Goal: Task Accomplishment & Management: Use online tool/utility

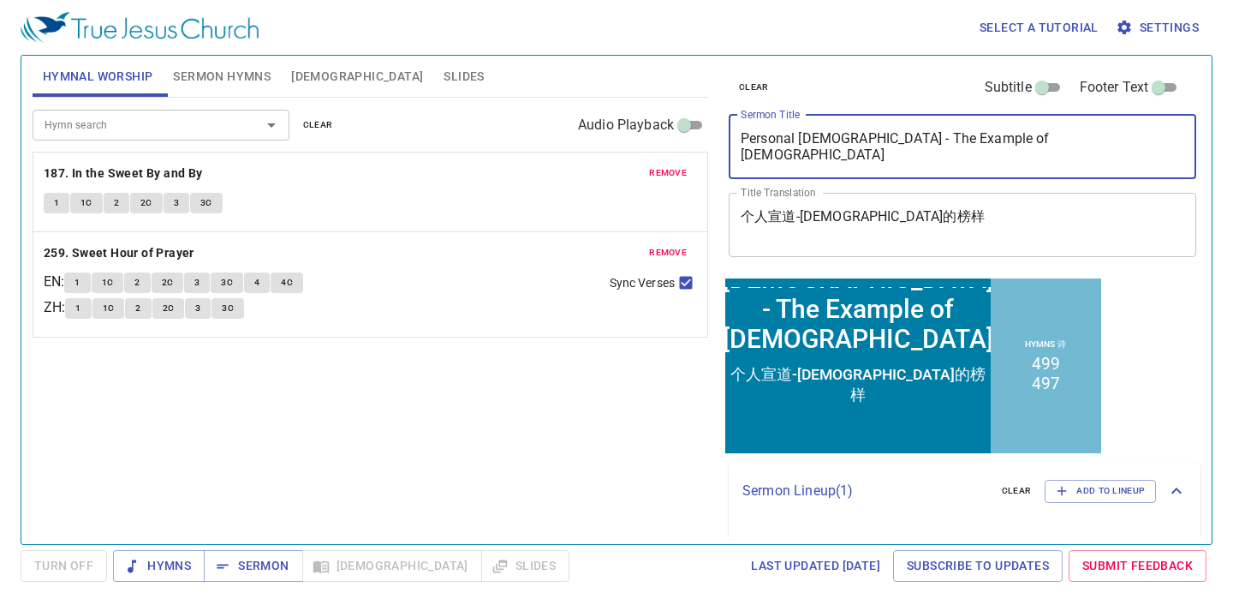
drag, startPoint x: 1083, startPoint y: 156, endPoint x: 689, endPoint y: 111, distance: 396.5
click at [689, 111] on div "Hymnal Worship Sermon Hymns Bible Slides Hymn search Hymn search clear Audio Pl…" at bounding box center [617, 293] width 1182 height 488
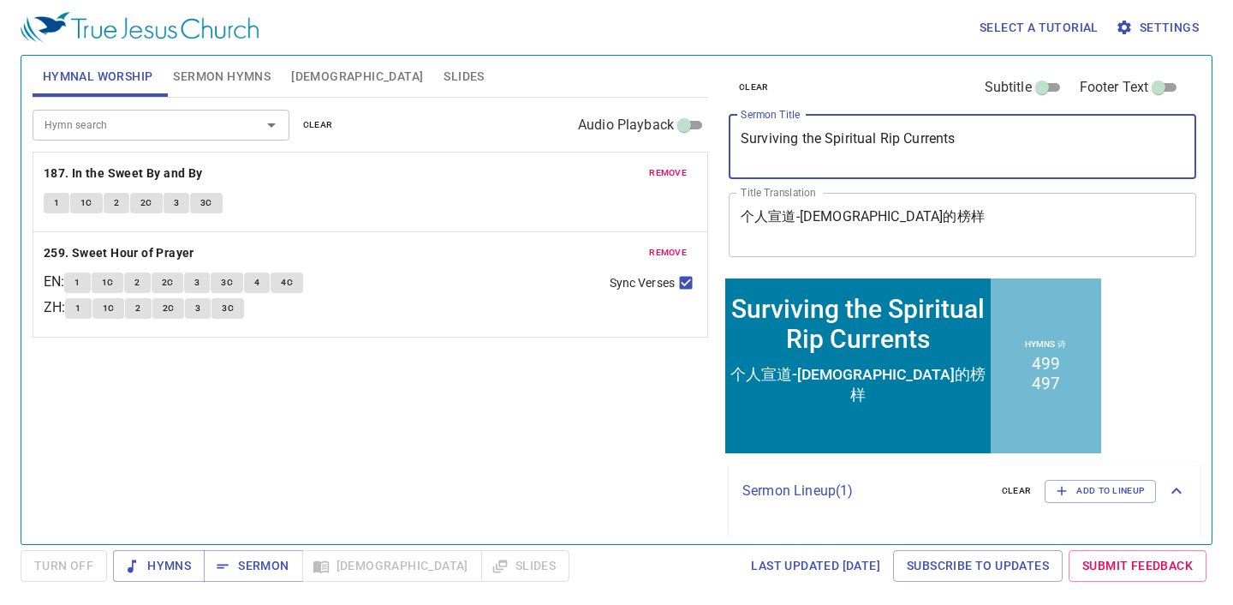
type textarea "Surviving the Spiritual Rip Currents"
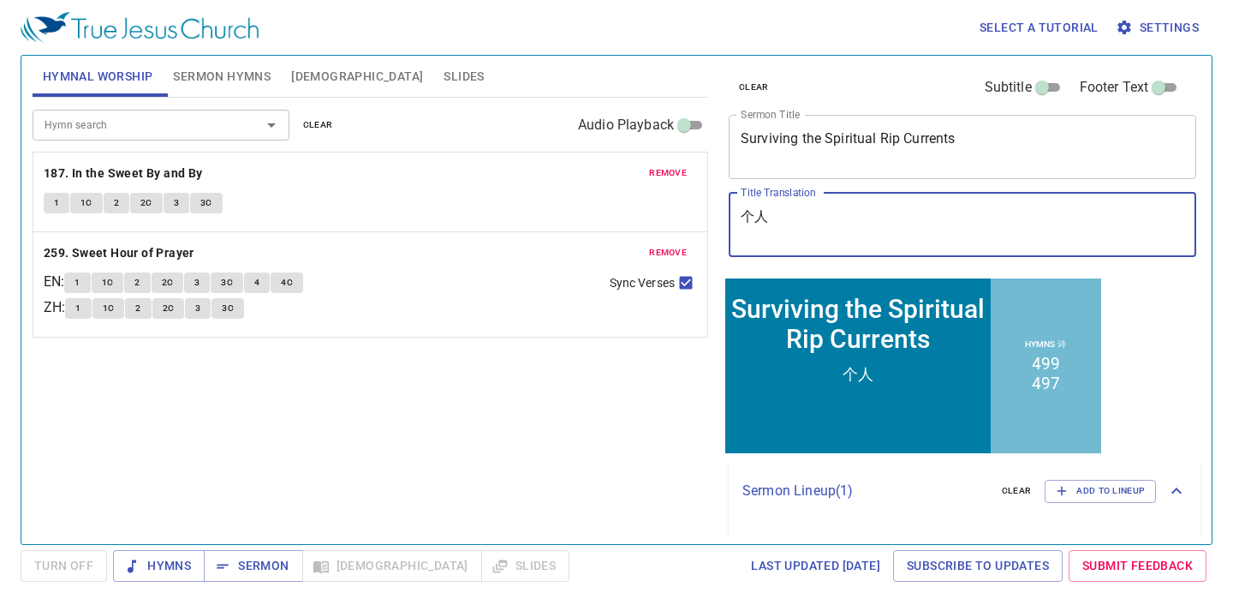
type textarea "个"
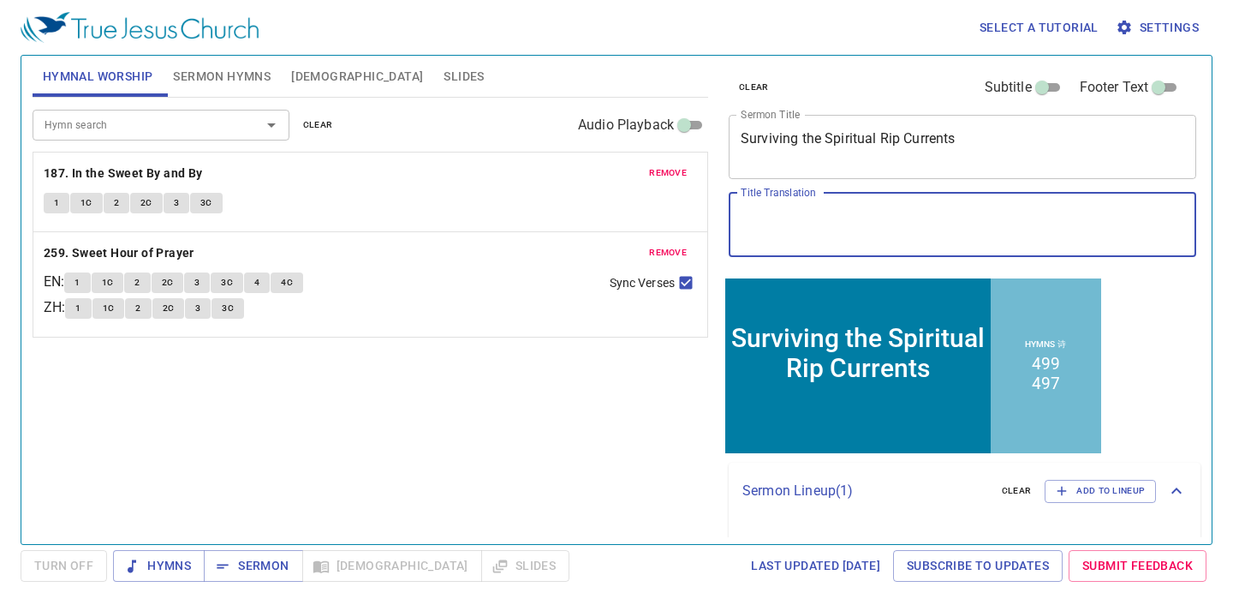
click at [671, 169] on span "remove" at bounding box center [668, 172] width 38 height 15
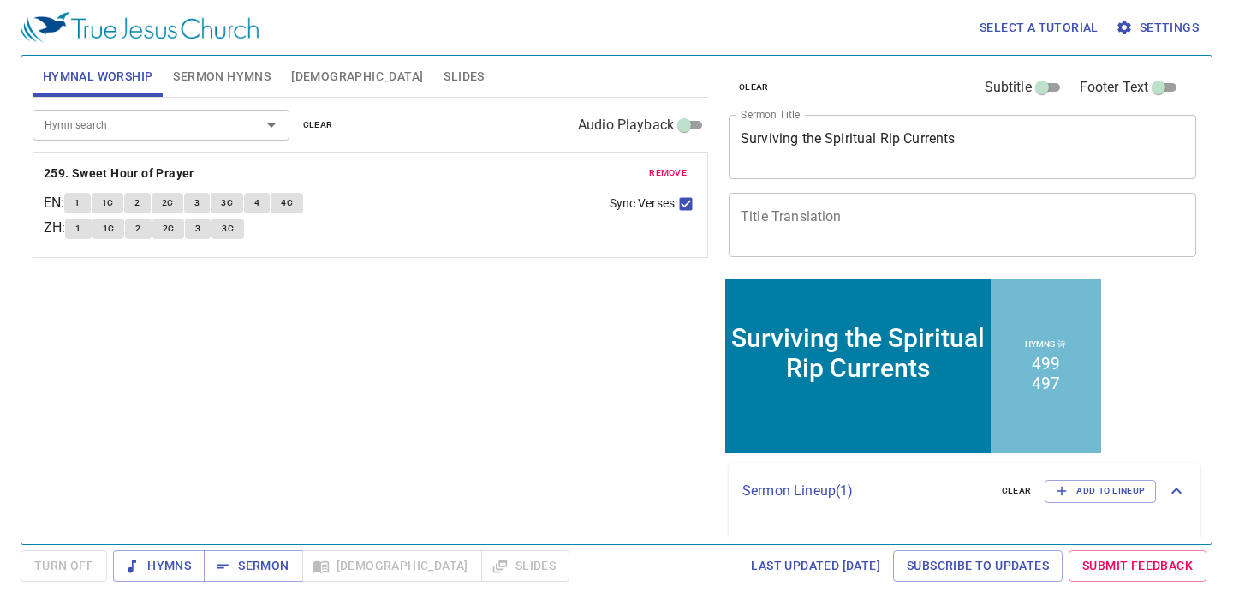
click at [671, 169] on span "remove" at bounding box center [668, 172] width 38 height 15
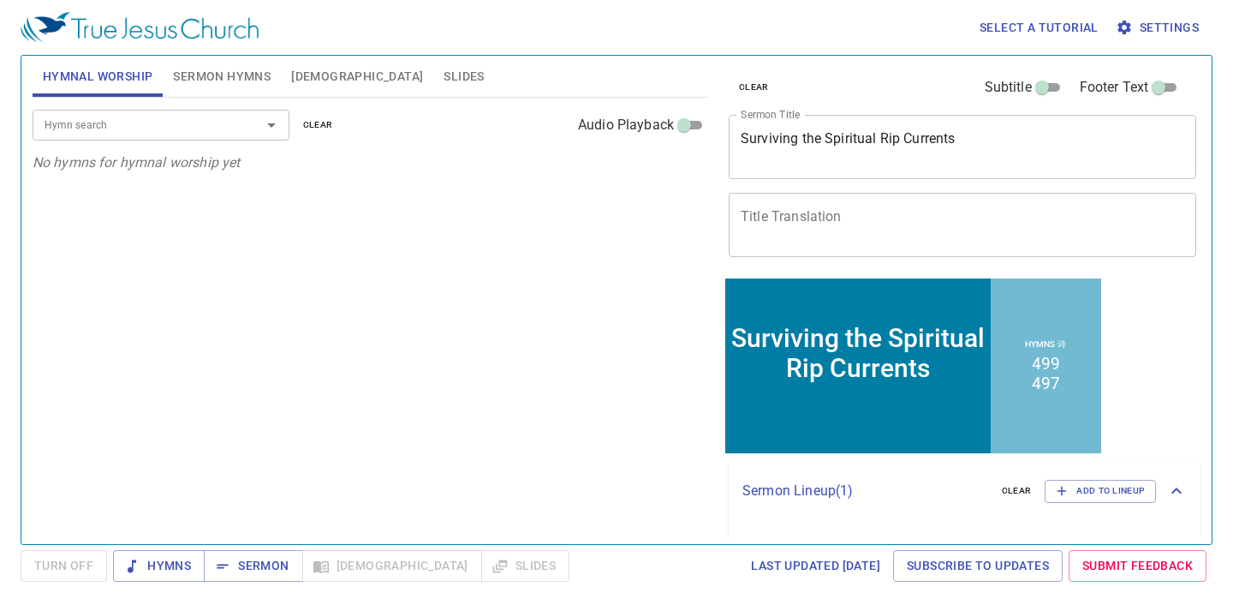
click at [207, 66] on span "Sermon Hymns" at bounding box center [222, 76] width 98 height 21
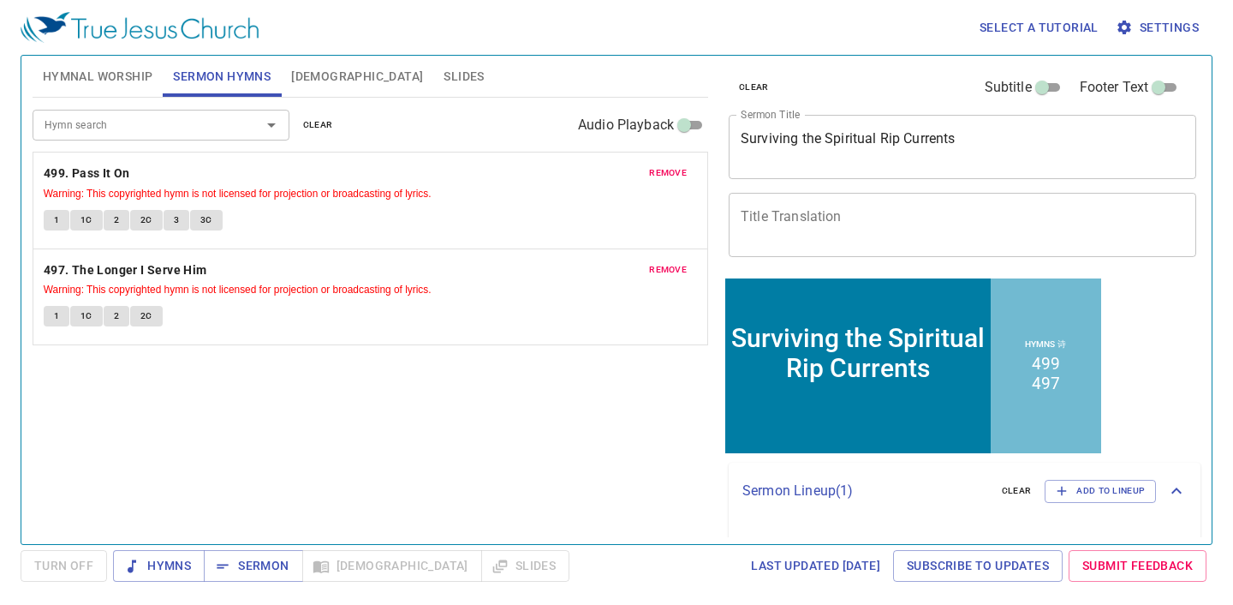
click at [657, 171] on span "remove" at bounding box center [668, 172] width 38 height 15
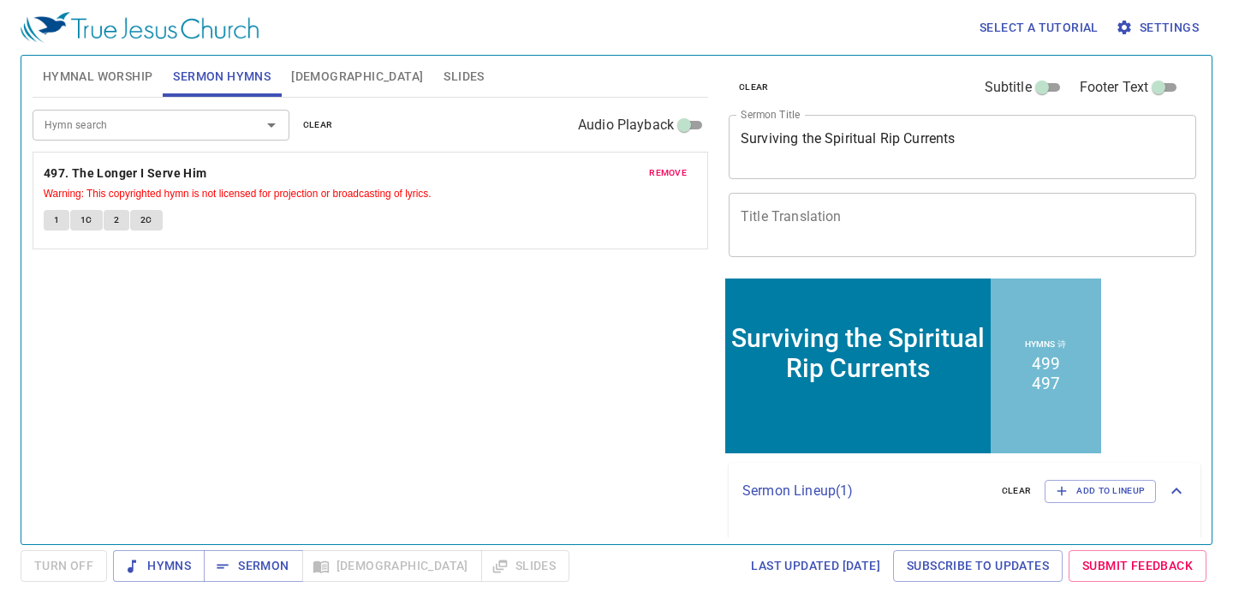
click at [657, 171] on span "remove" at bounding box center [668, 172] width 38 height 15
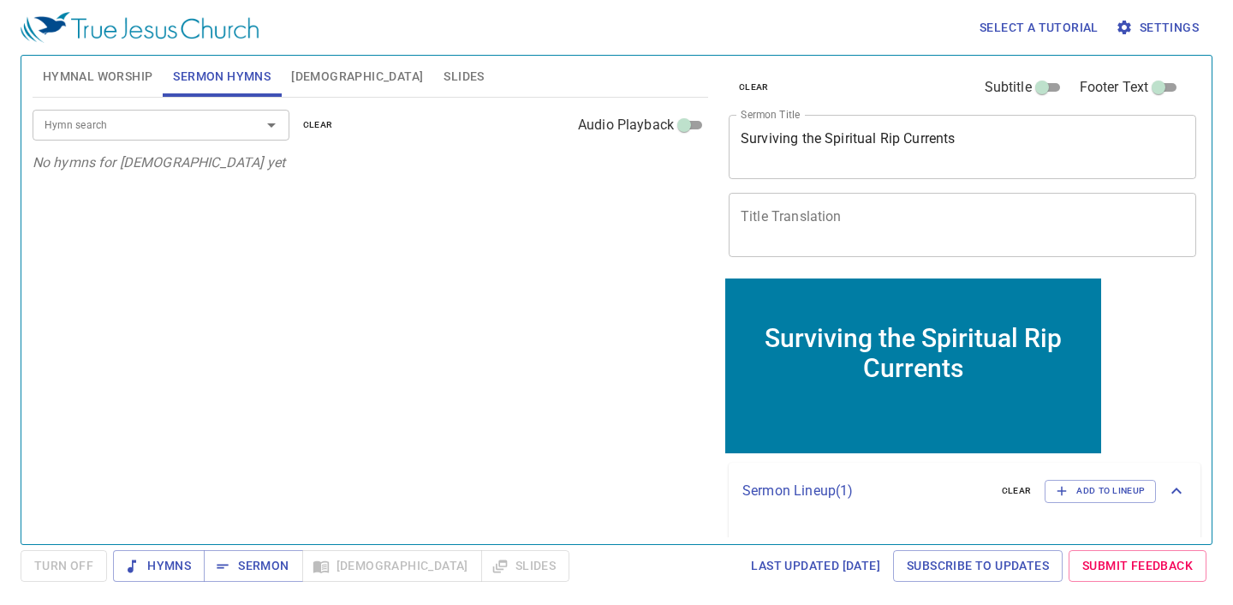
click at [202, 138] on div "Hymn search" at bounding box center [161, 125] width 257 height 30
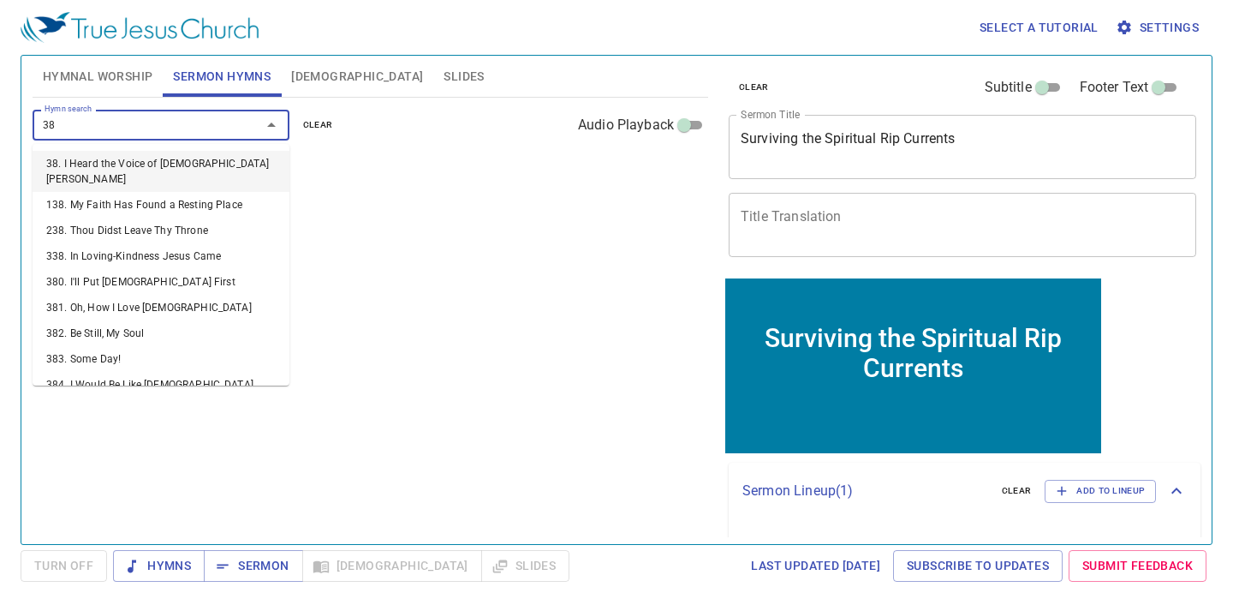
type input "389"
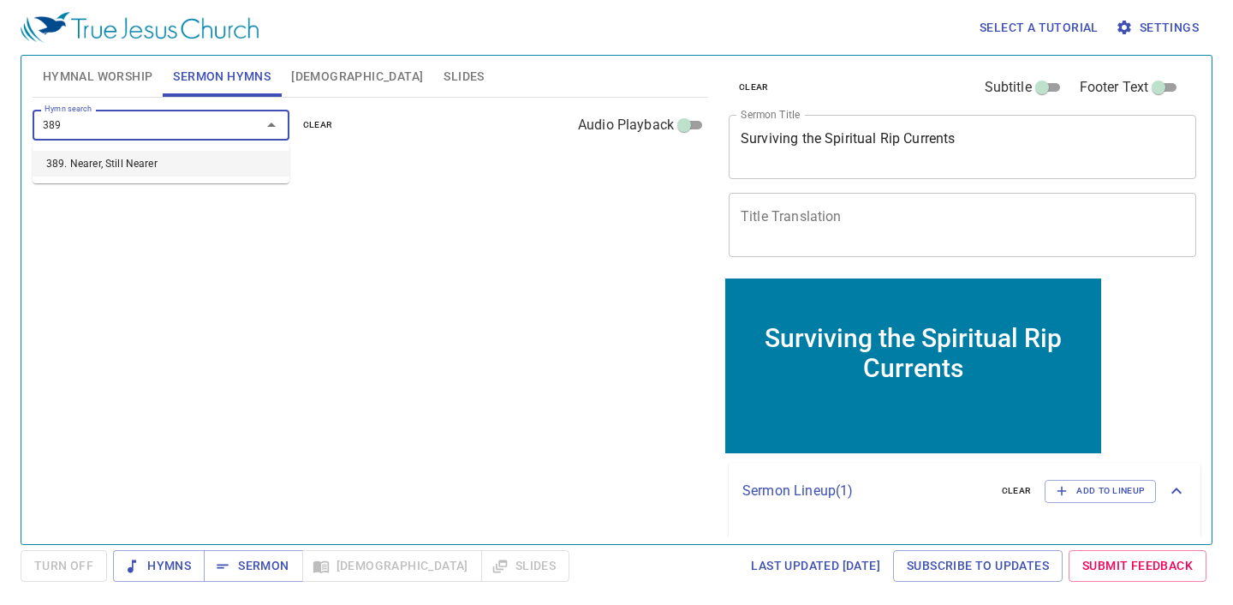
click at [177, 153] on li "389. Nearer, Still Nearer" at bounding box center [161, 164] width 257 height 26
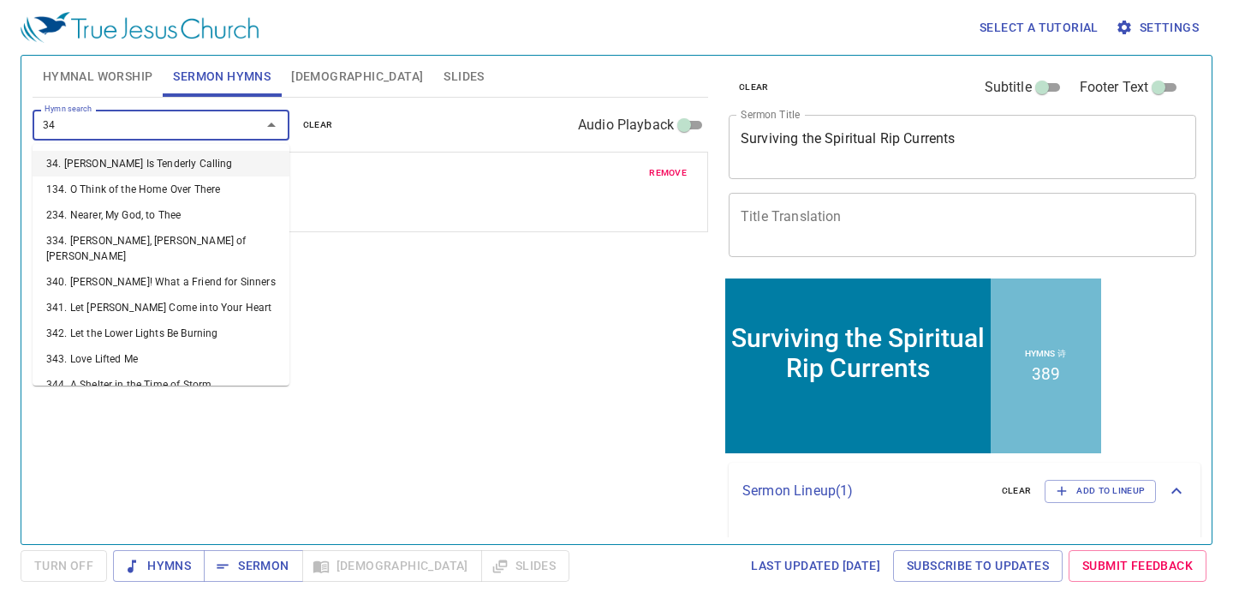
type input "344"
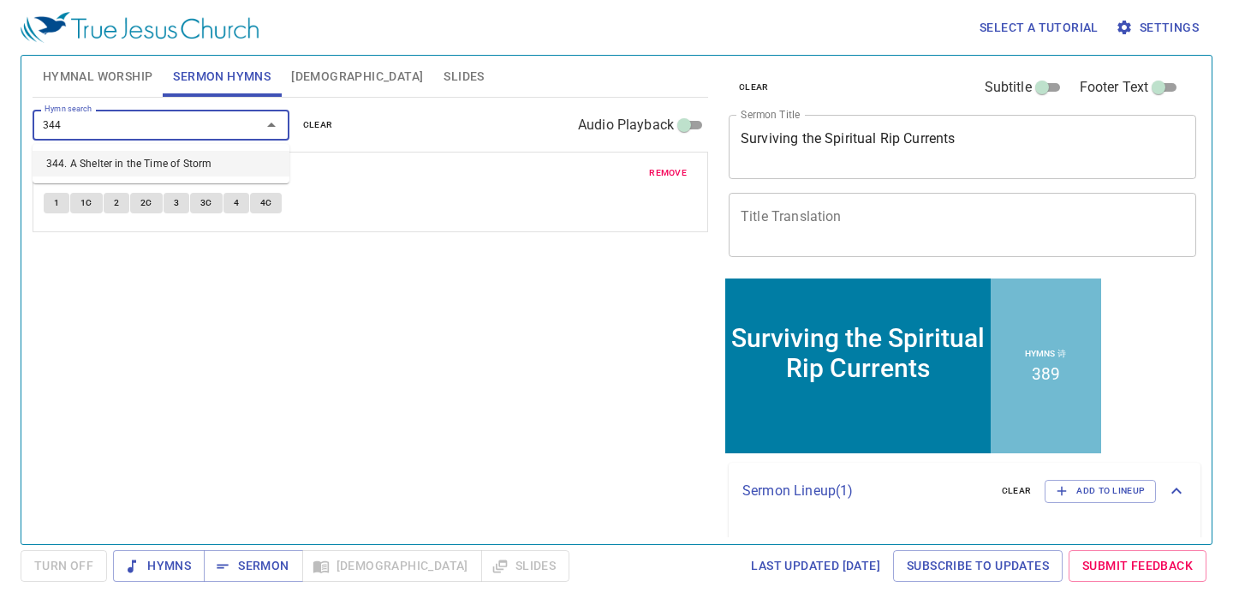
click at [168, 163] on li "344. A Shelter in the Time of Storm" at bounding box center [161, 164] width 257 height 26
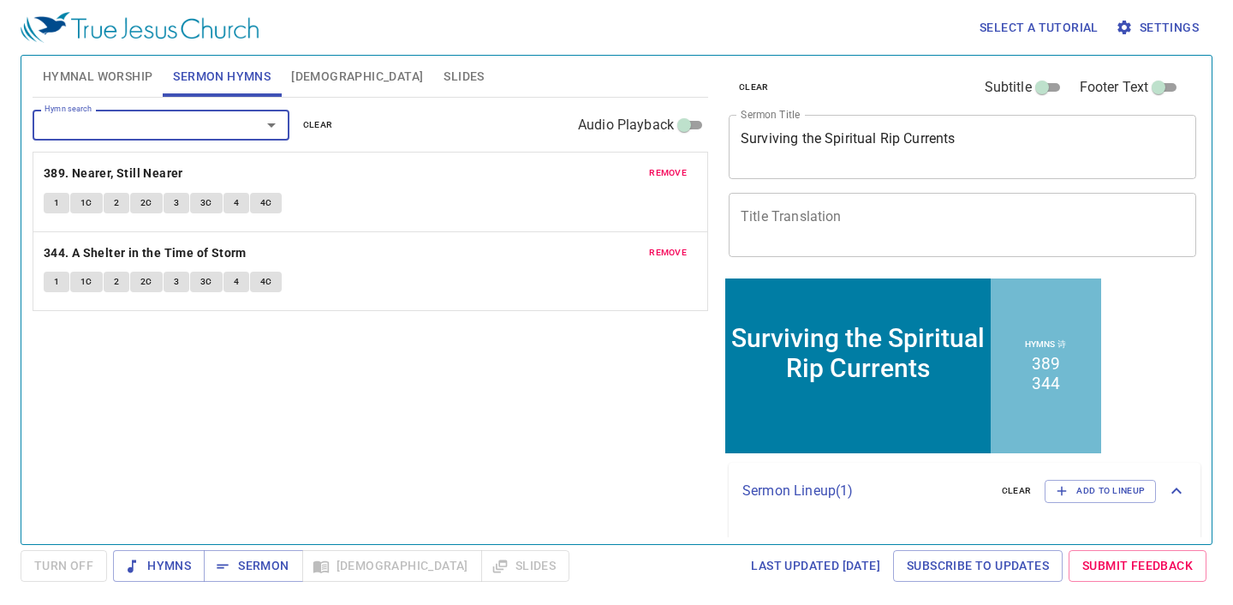
click at [444, 82] on span "Slides" at bounding box center [464, 76] width 40 height 21
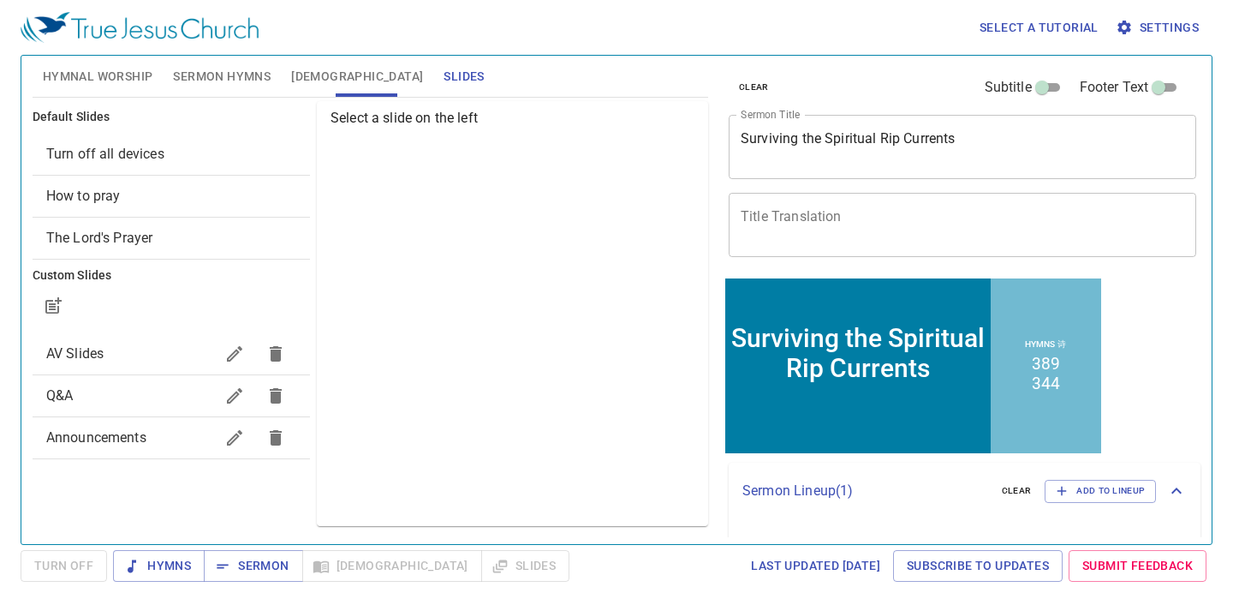
click at [679, 58] on div "Hymnal Worship Sermon Hymns Bible Slides" at bounding box center [371, 76] width 676 height 41
click at [305, 82] on span "[DEMOGRAPHIC_DATA]" at bounding box center [357, 76] width 132 height 21
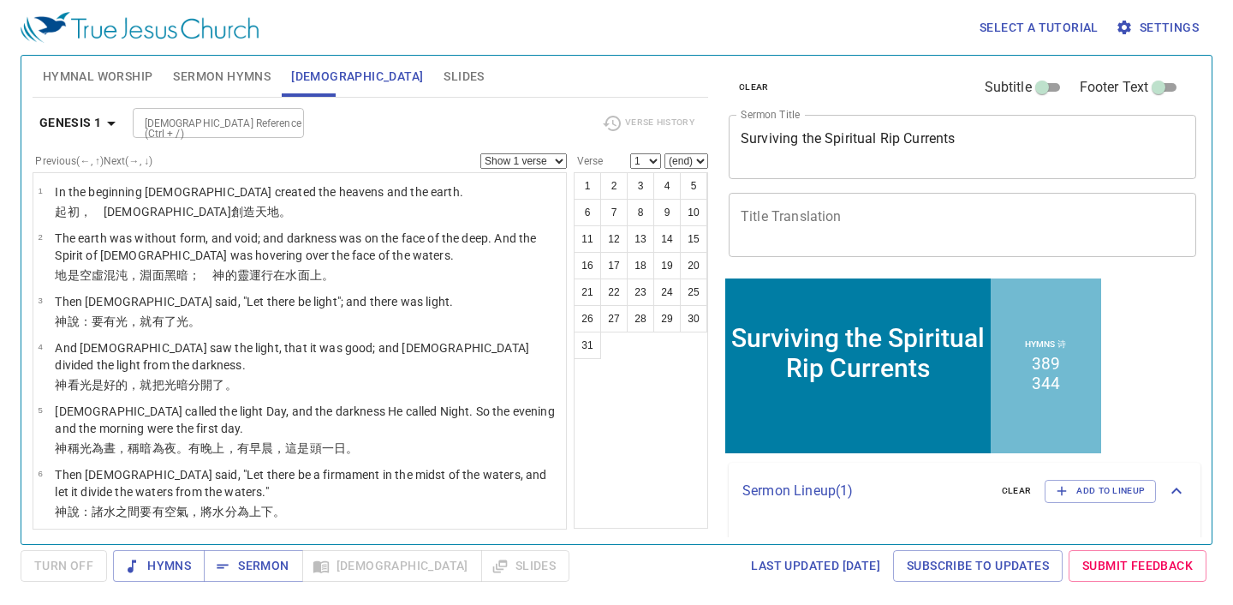
click at [444, 84] on span "Slides" at bounding box center [464, 76] width 40 height 21
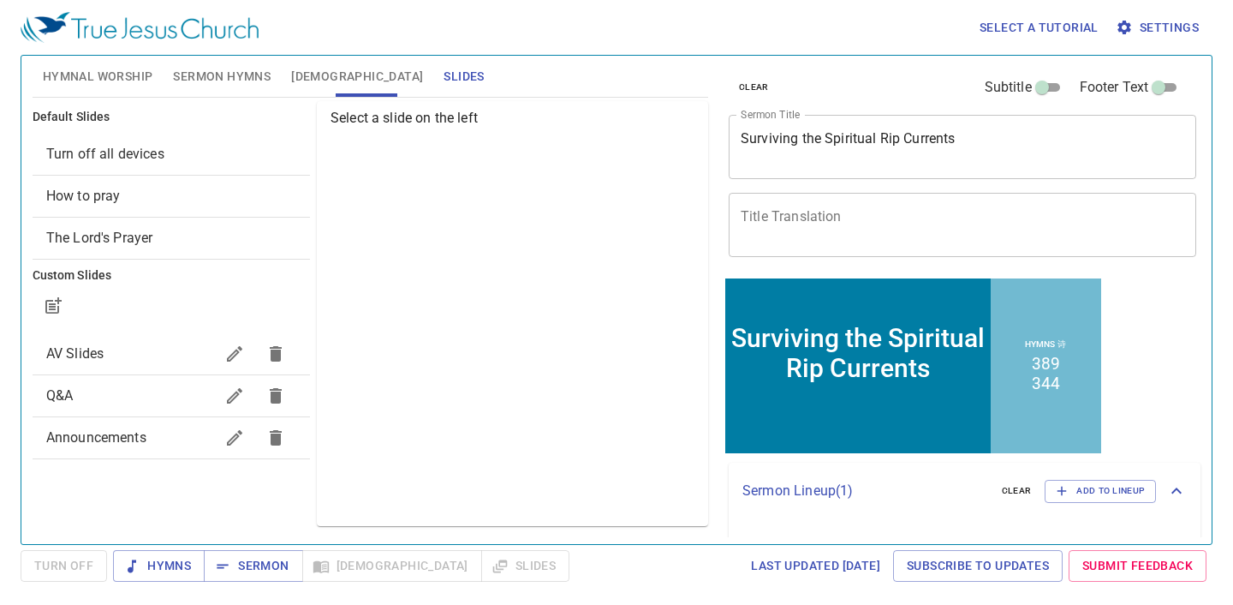
click at [148, 163] on span "Turn off all devices" at bounding box center [171, 154] width 250 height 21
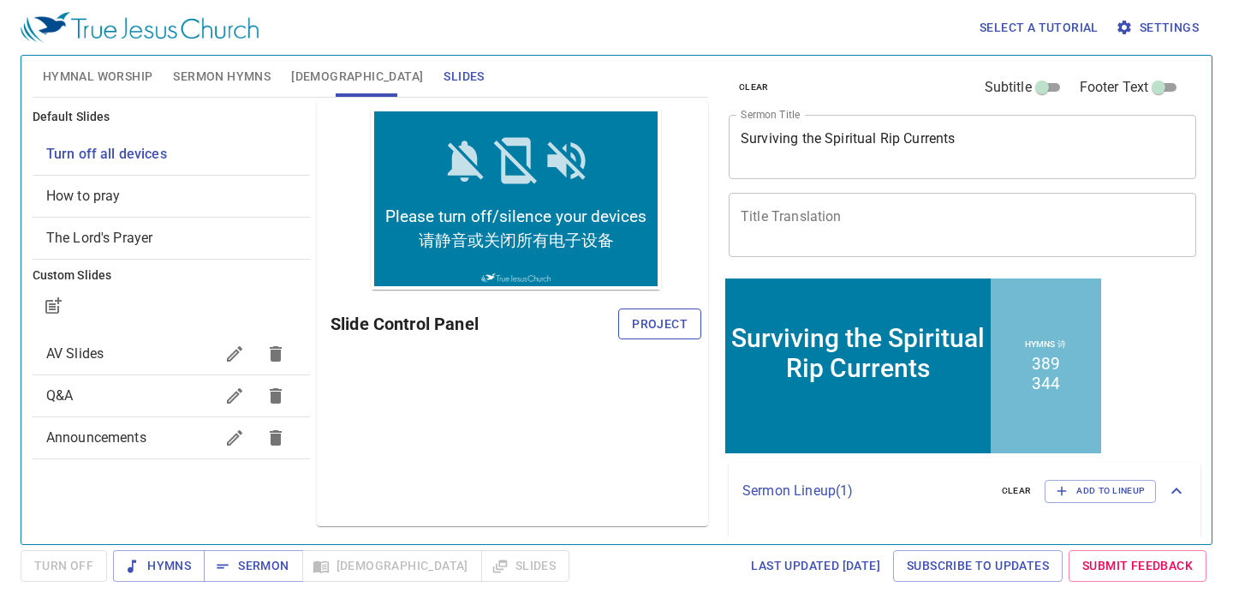
click at [667, 320] on span "Project" at bounding box center [660, 323] width 56 height 21
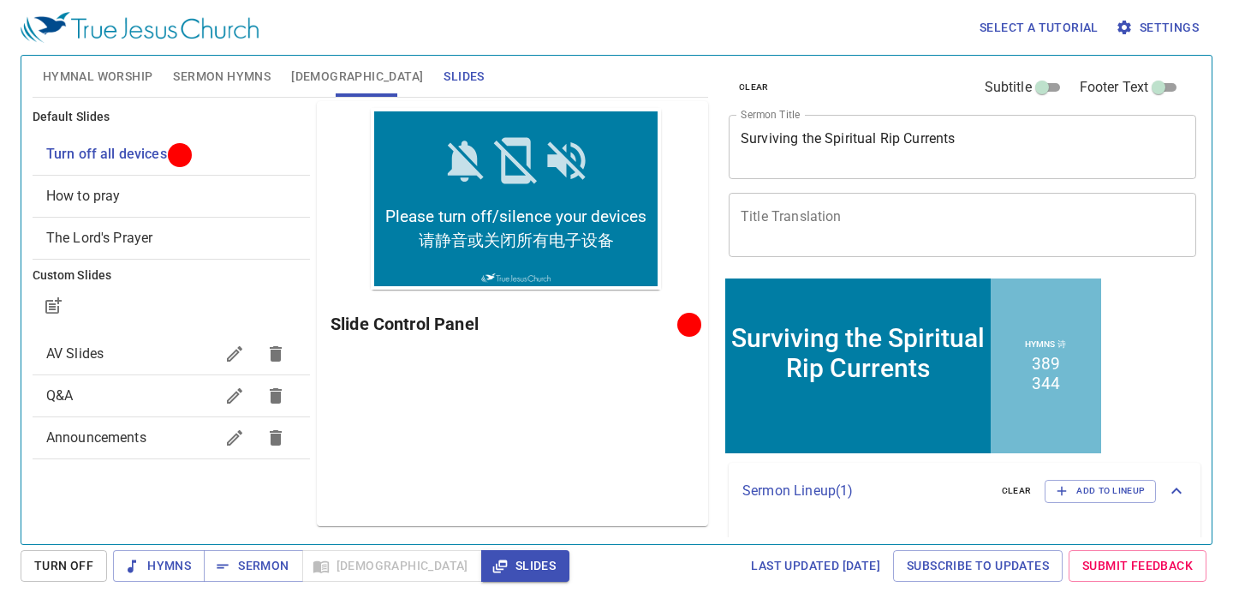
click at [299, 80] on span "[DEMOGRAPHIC_DATA]" at bounding box center [357, 76] width 132 height 21
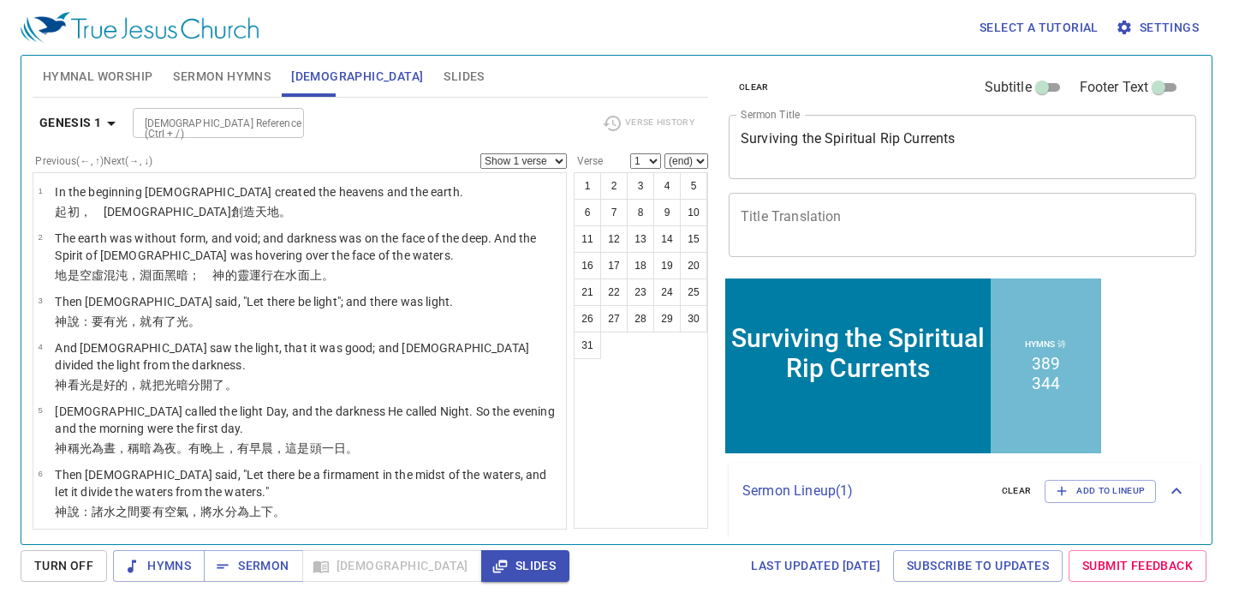
click at [210, 75] on span "Sermon Hymns" at bounding box center [222, 76] width 98 height 21
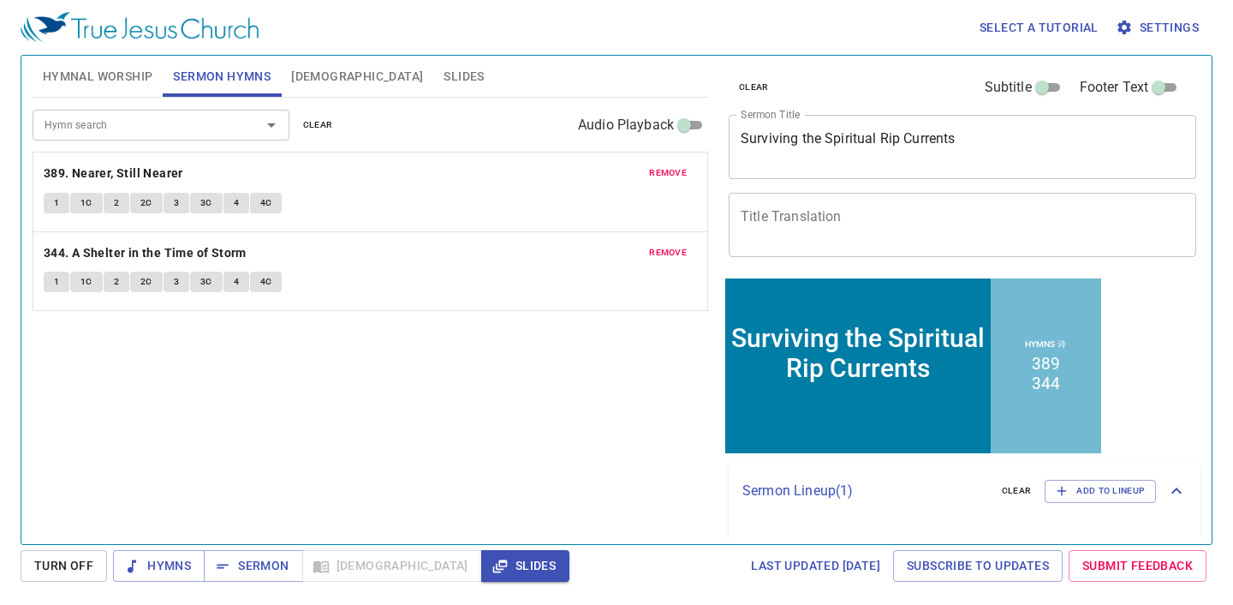
click at [96, 77] on span "Hymnal Worship" at bounding box center [98, 76] width 110 height 21
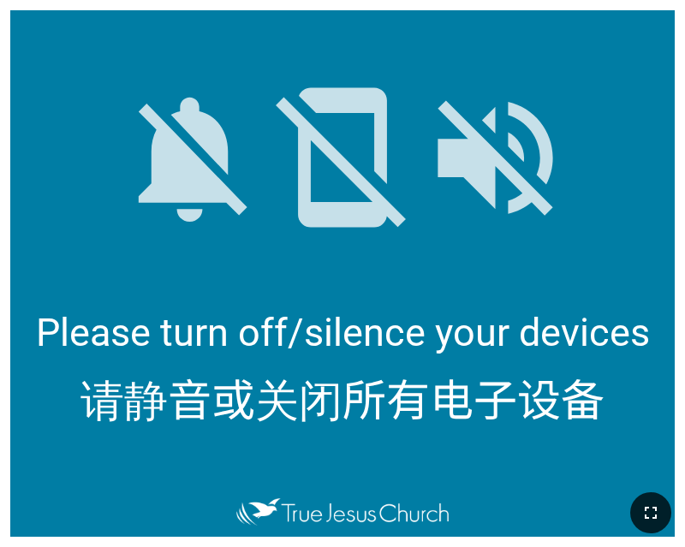
click at [648, 519] on icon "button" at bounding box center [651, 513] width 21 height 21
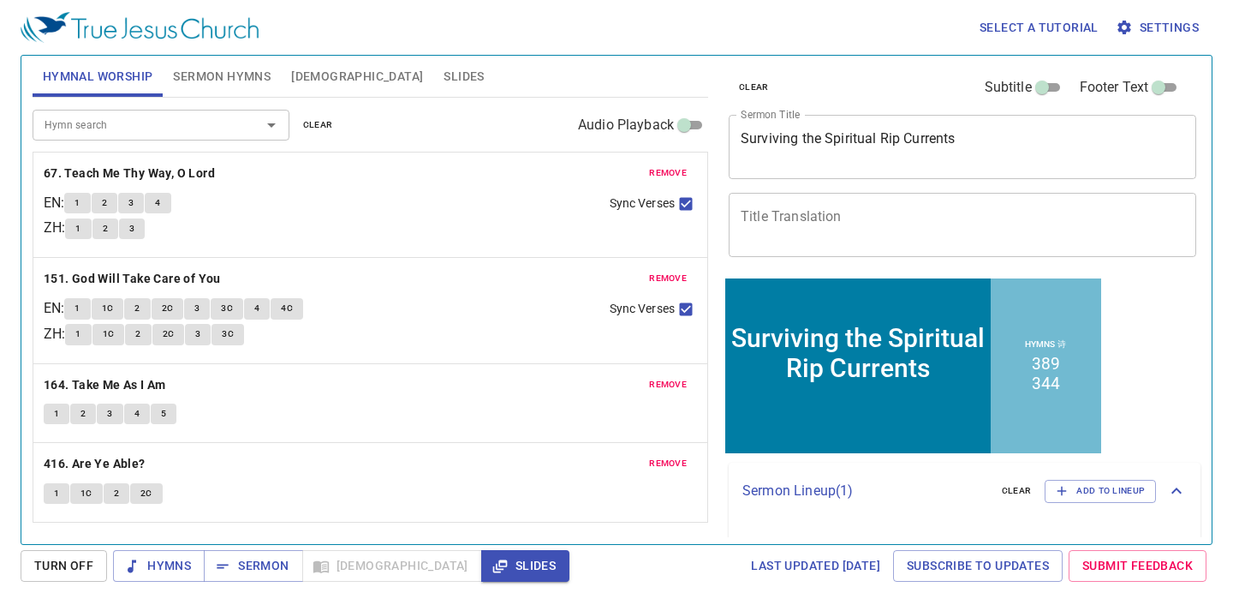
click at [1139, 434] on div "clear Subtitle Footer Text Sermon Title Surviving the Spiritual Rip Currents x …" at bounding box center [961, 293] width 492 height 488
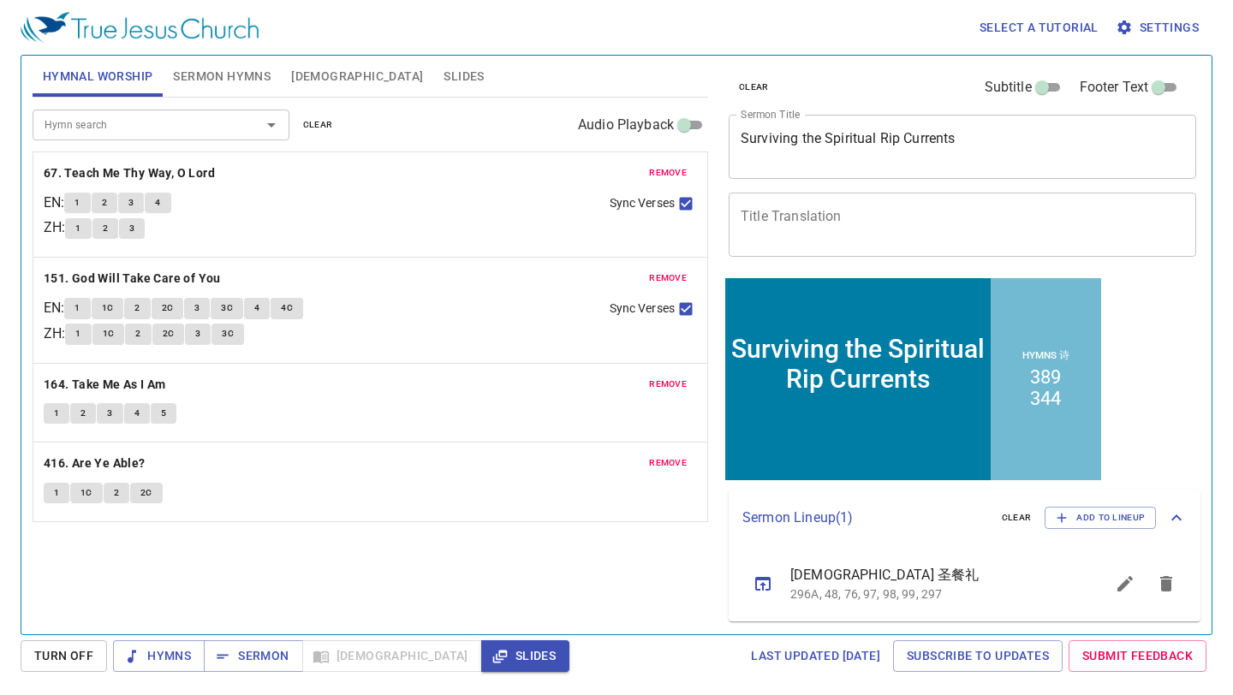
click at [444, 69] on span "Slides" at bounding box center [464, 76] width 40 height 21
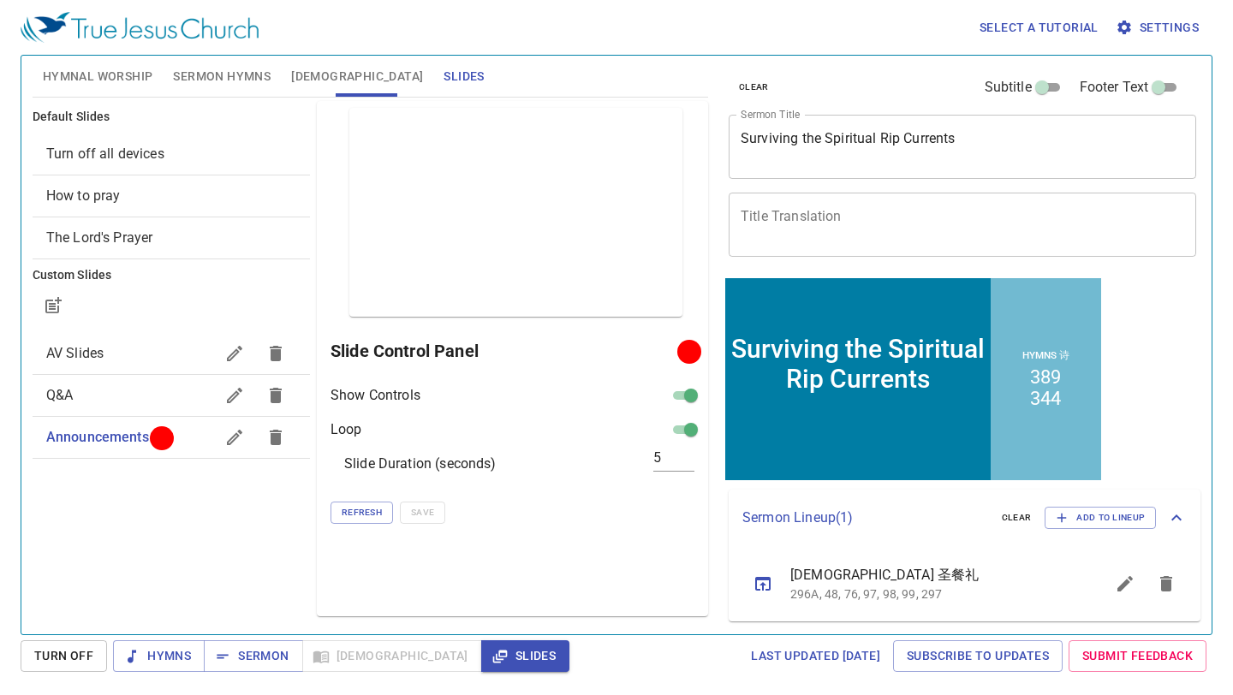
click at [122, 151] on span "Turn off all devices" at bounding box center [105, 154] width 118 height 16
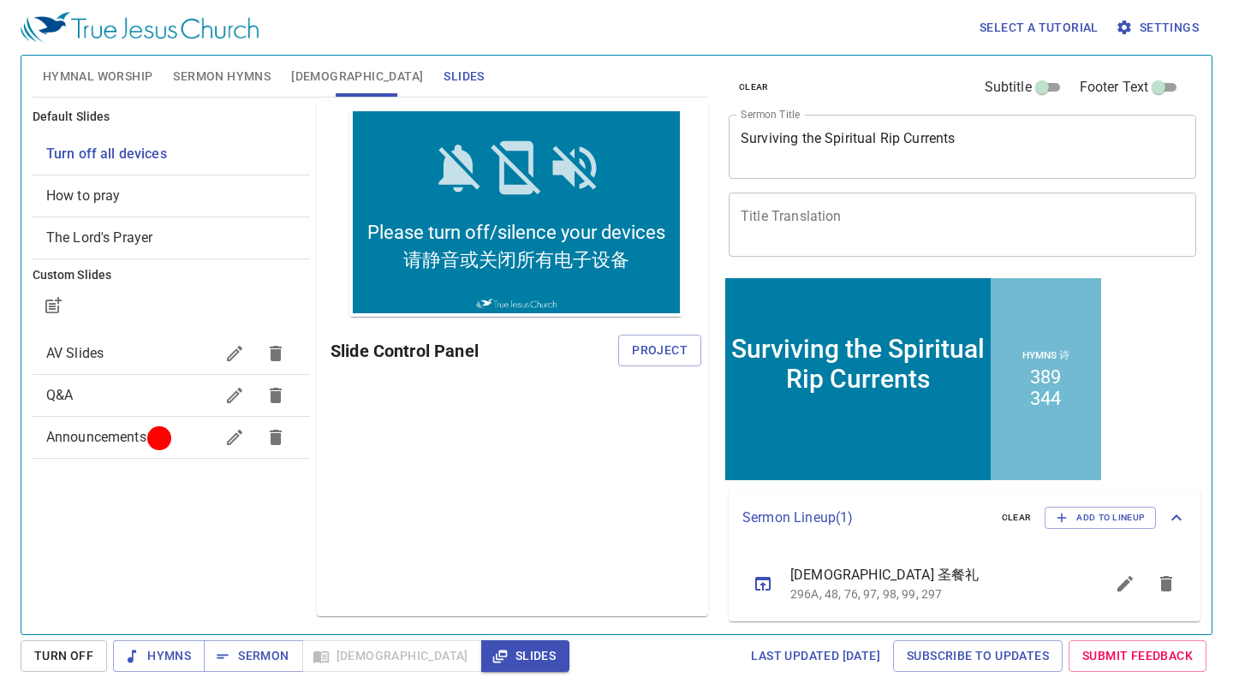
click at [126, 152] on span "Turn off all devices" at bounding box center [106, 154] width 121 height 16
click at [673, 355] on span "Project" at bounding box center [660, 350] width 56 height 21
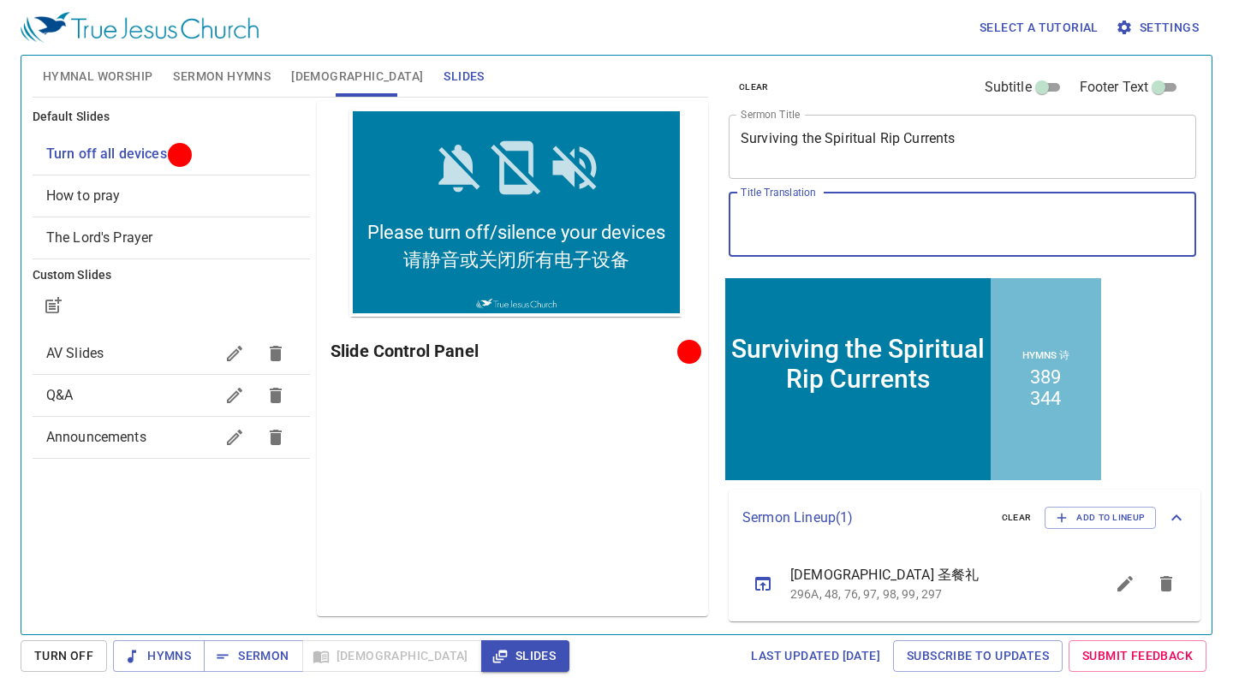
click at [818, 218] on textarea "Title Translation" at bounding box center [963, 224] width 444 height 33
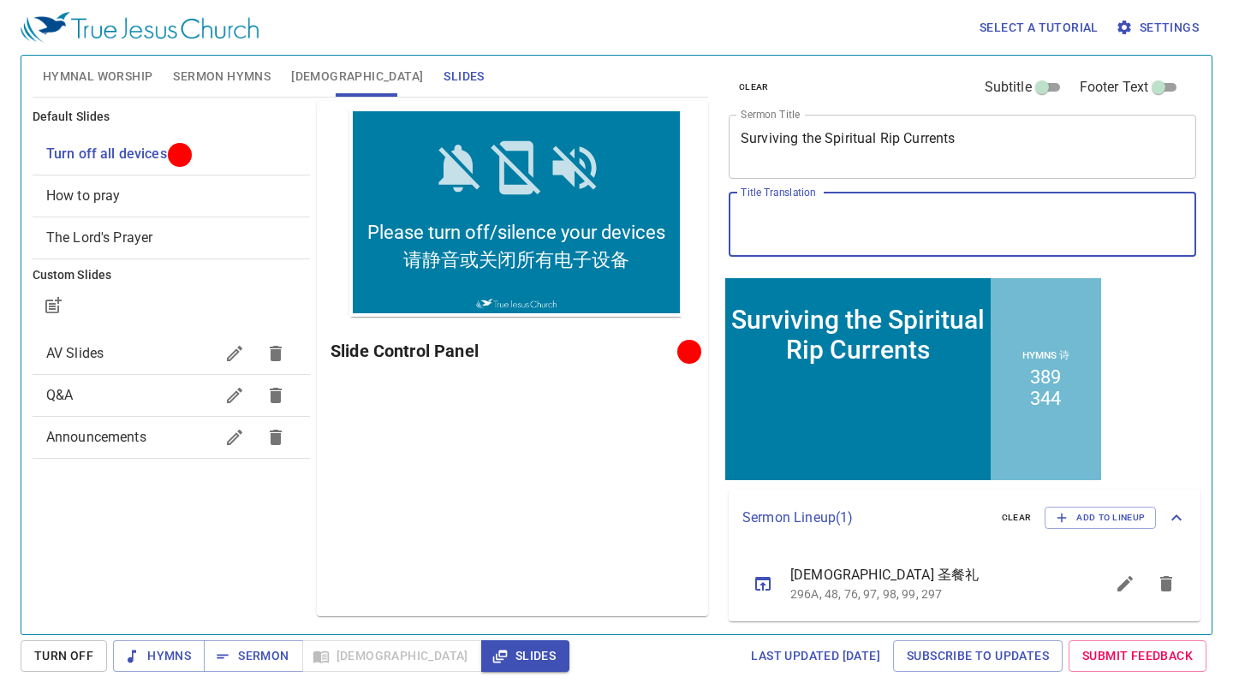
click at [885, 136] on textarea "Surviving the Spiritual Rip Currents" at bounding box center [963, 146] width 444 height 33
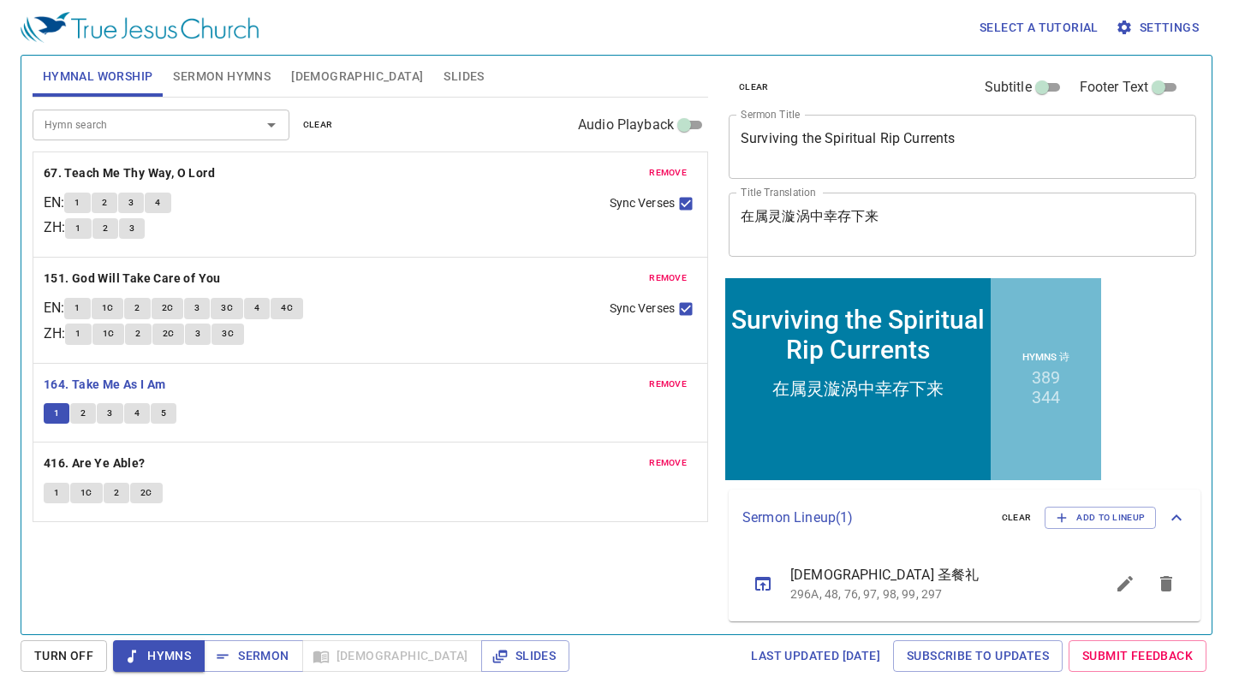
click at [81, 415] on span "2" at bounding box center [83, 413] width 5 height 15
click at [77, 414] on button "2" at bounding box center [83, 413] width 26 height 21
click at [81, 409] on span "2" at bounding box center [83, 413] width 5 height 15
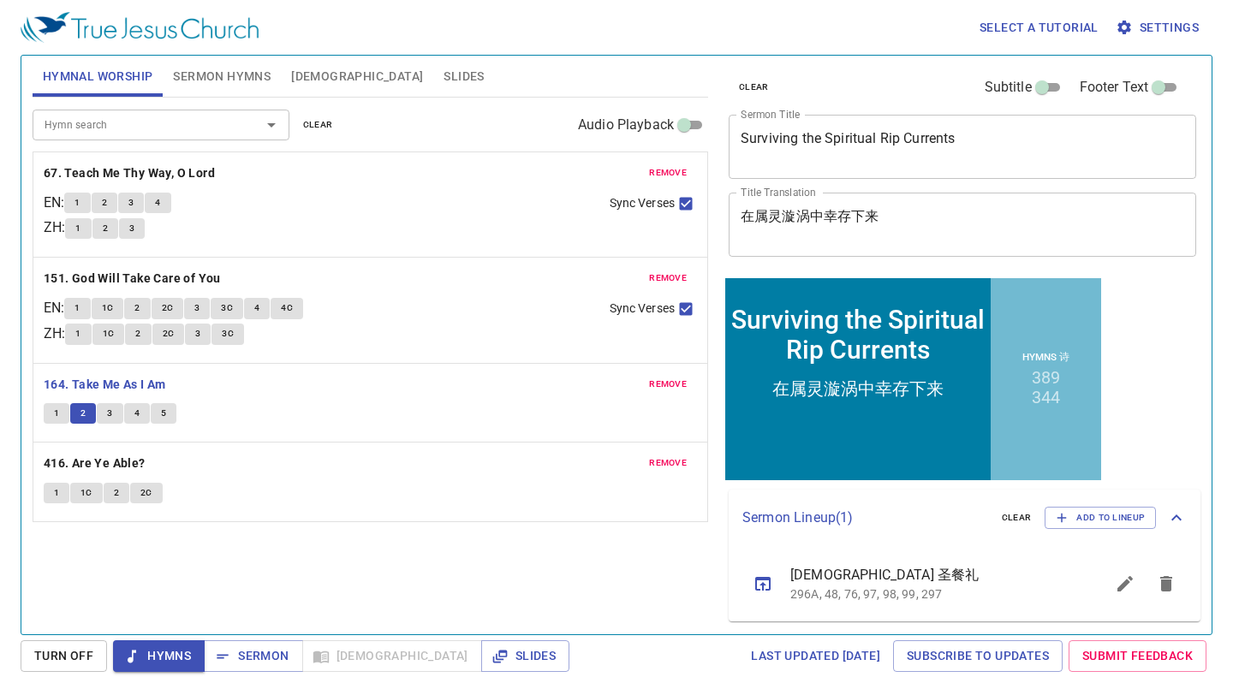
click at [81, 408] on span "2" at bounding box center [83, 413] width 5 height 15
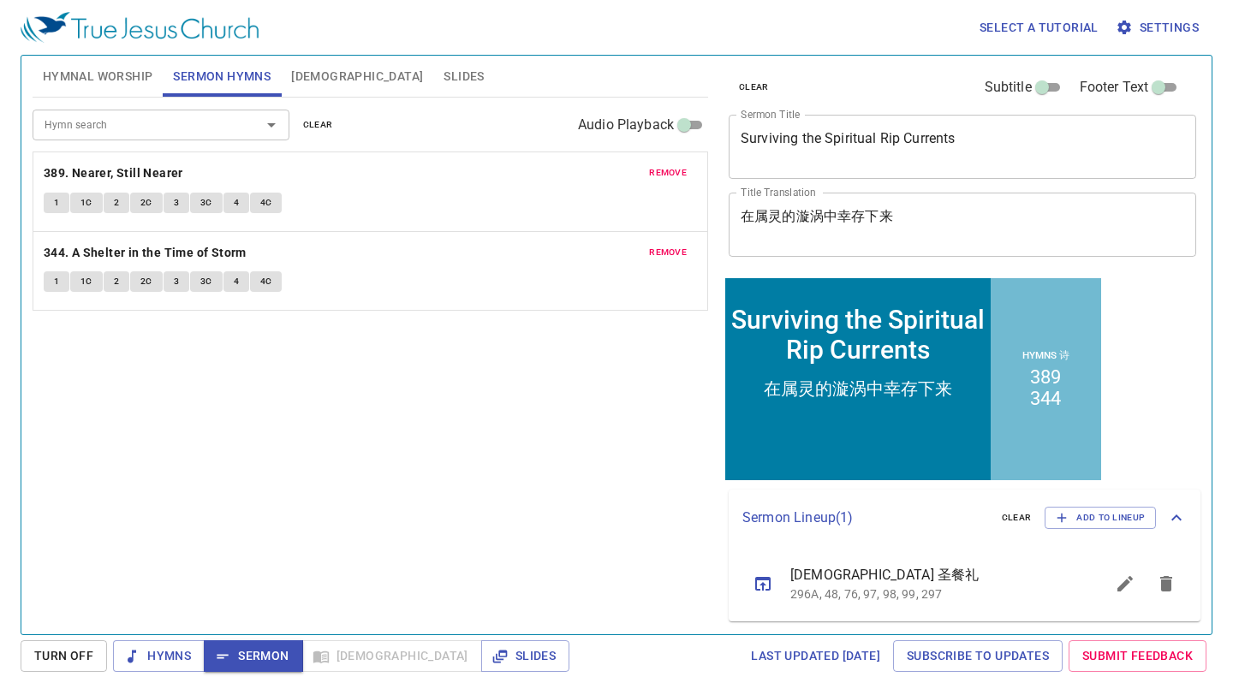
click at [301, 73] on span "Bible" at bounding box center [357, 76] width 132 height 21
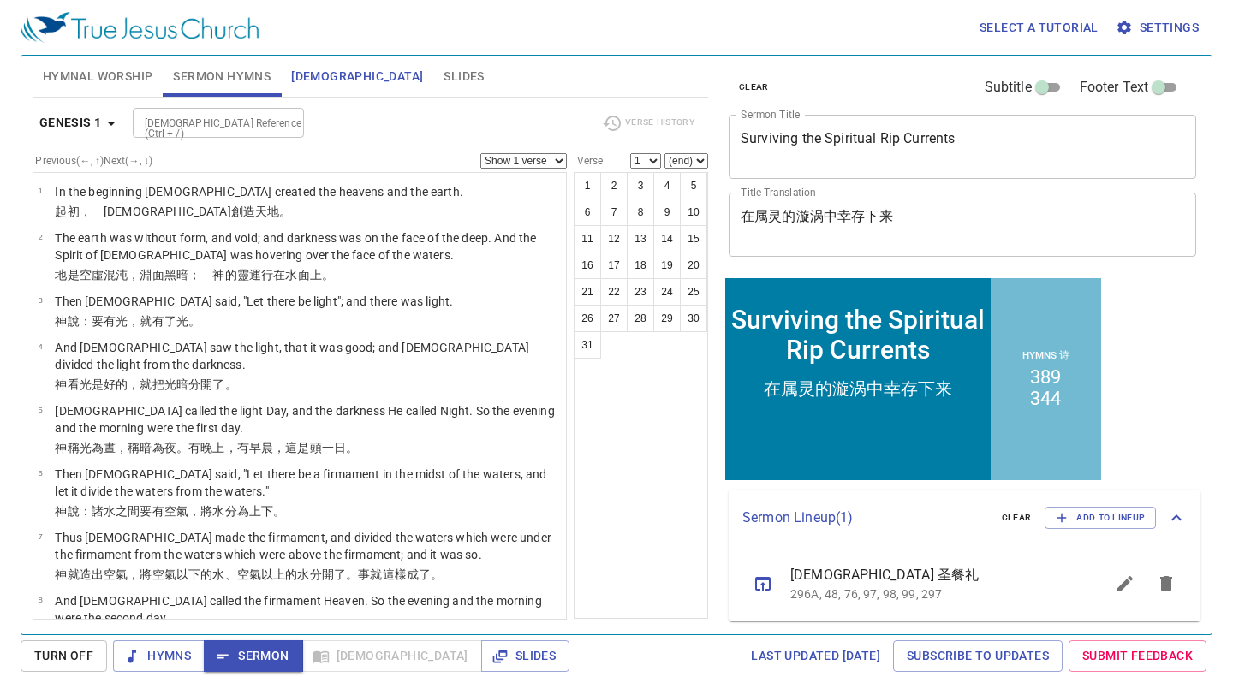
click at [311, 73] on span "Bible" at bounding box center [357, 76] width 132 height 21
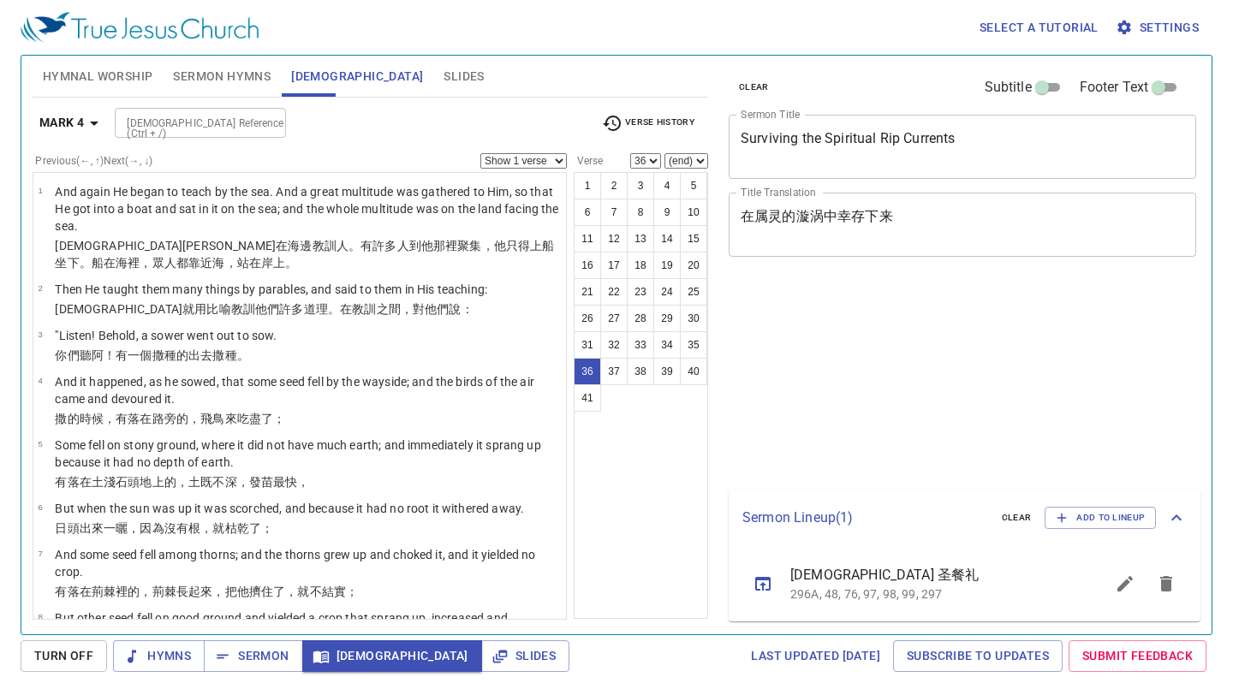
select select "36"
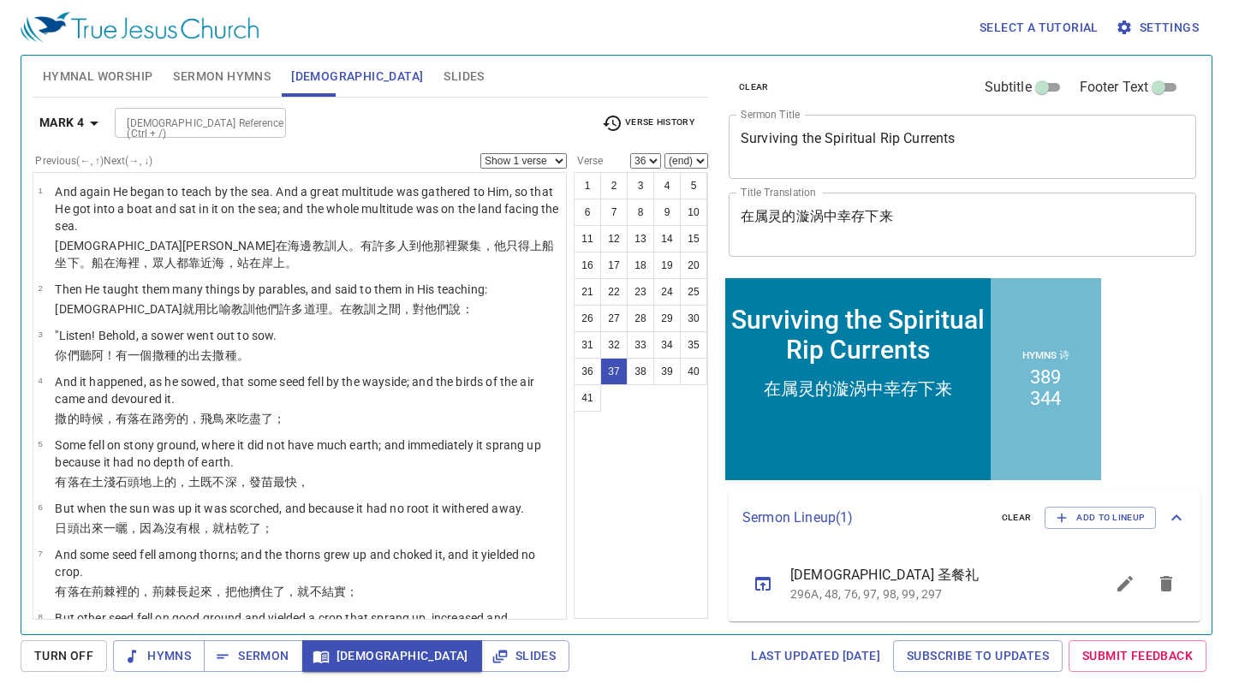
select select "38"
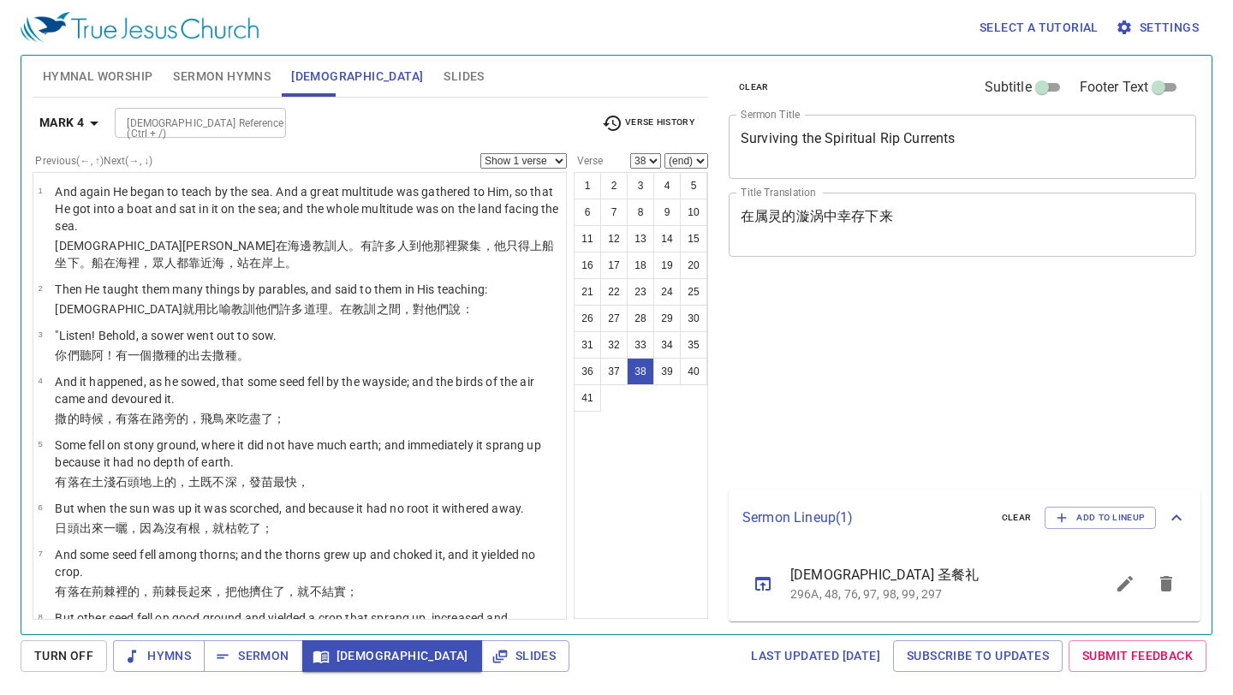
select select "38"
select select "40"
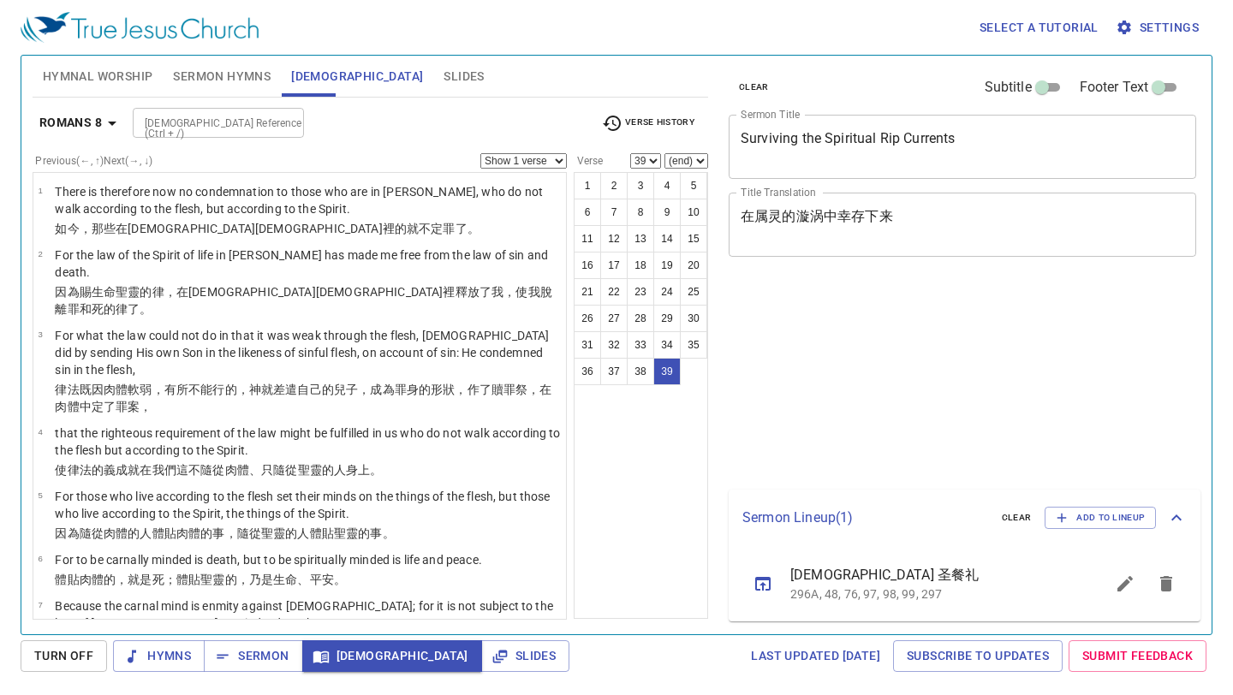
select select "39"
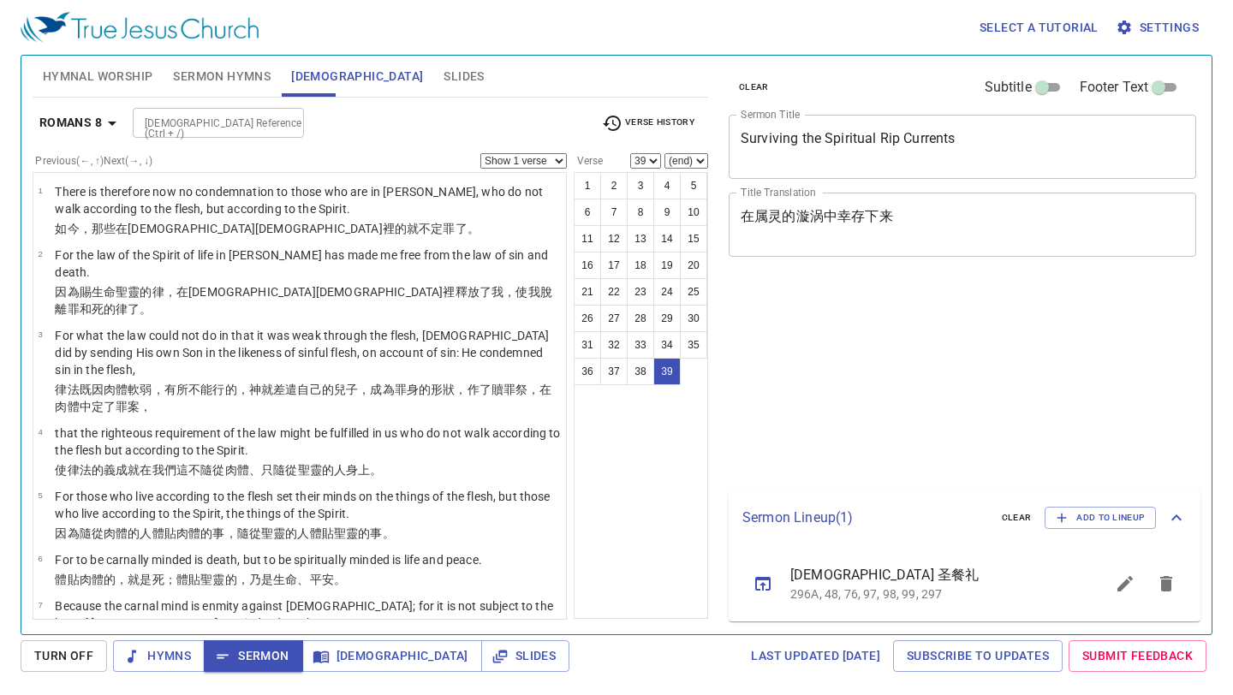
select select "39"
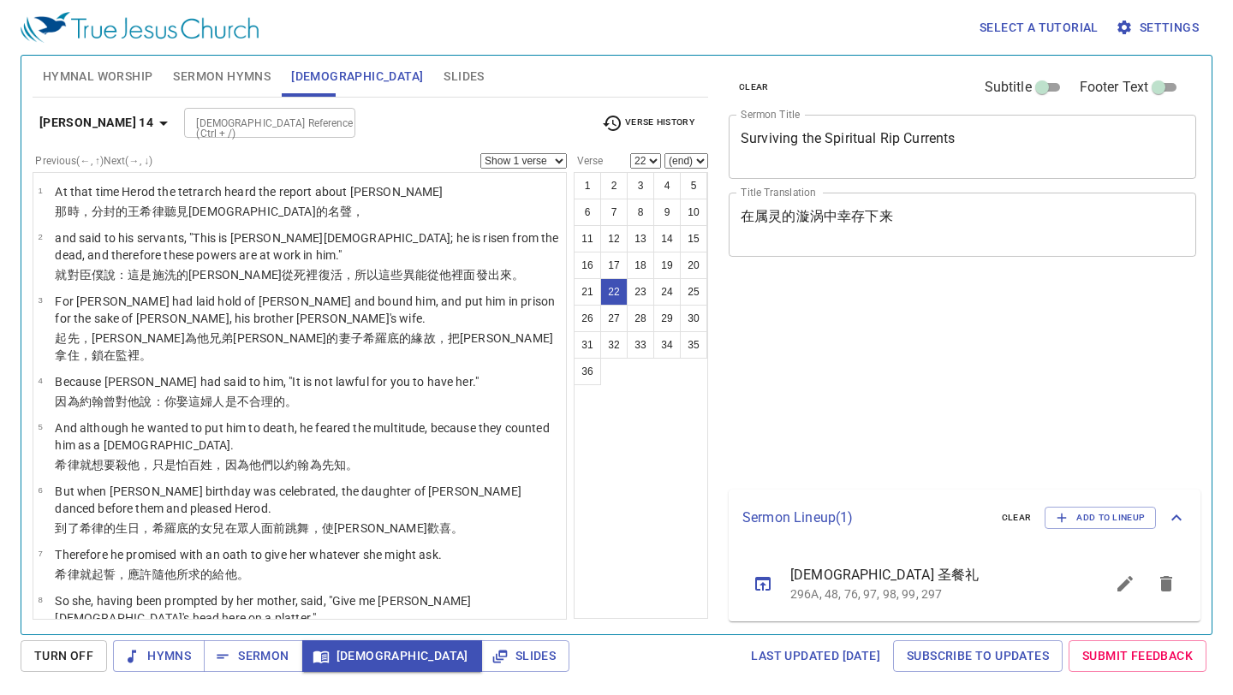
select select "22"
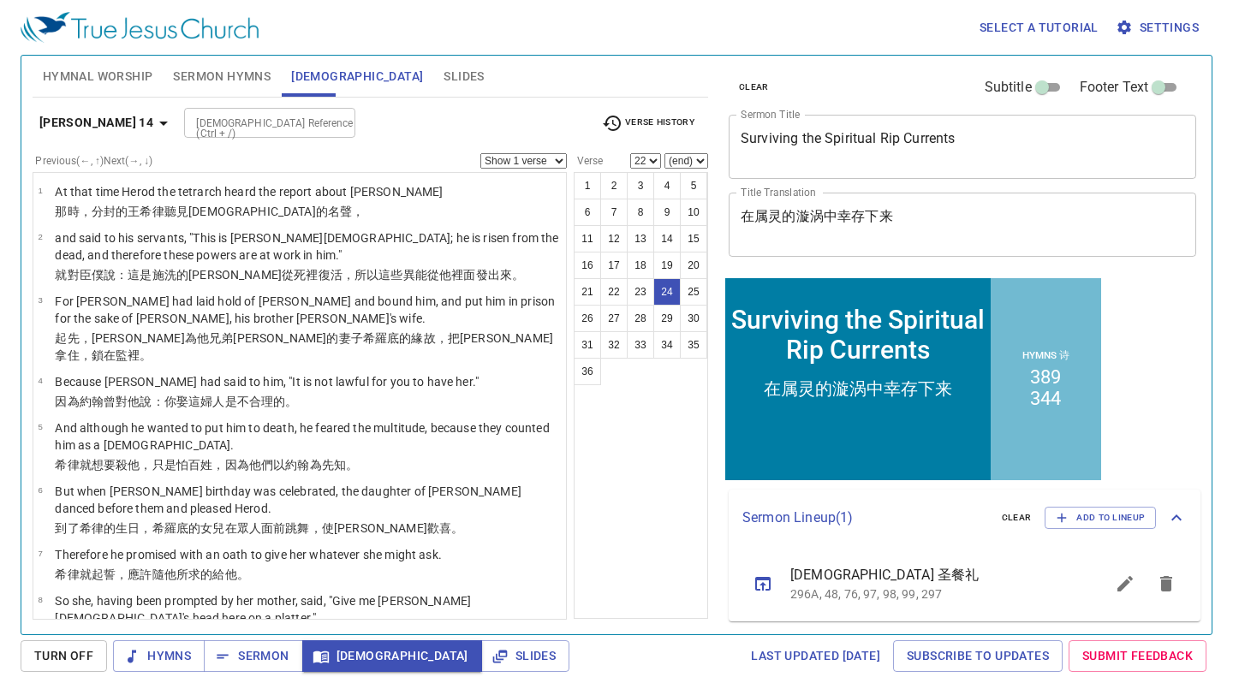
select select "23"
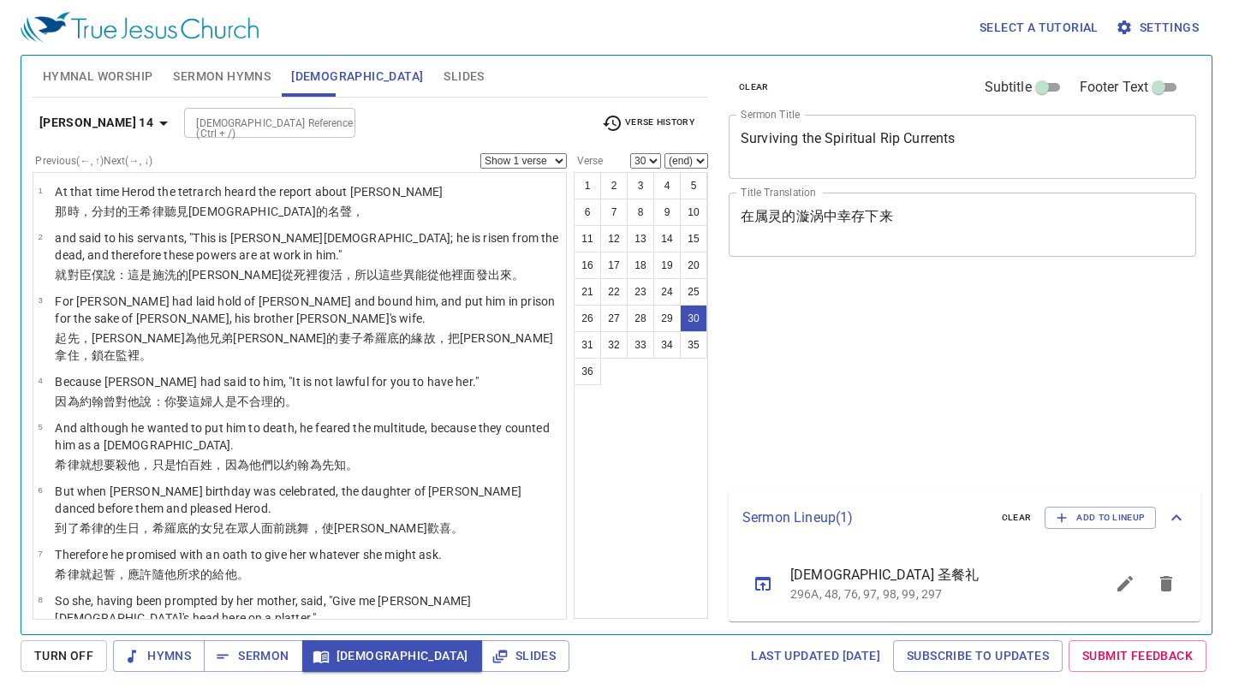
select select "30"
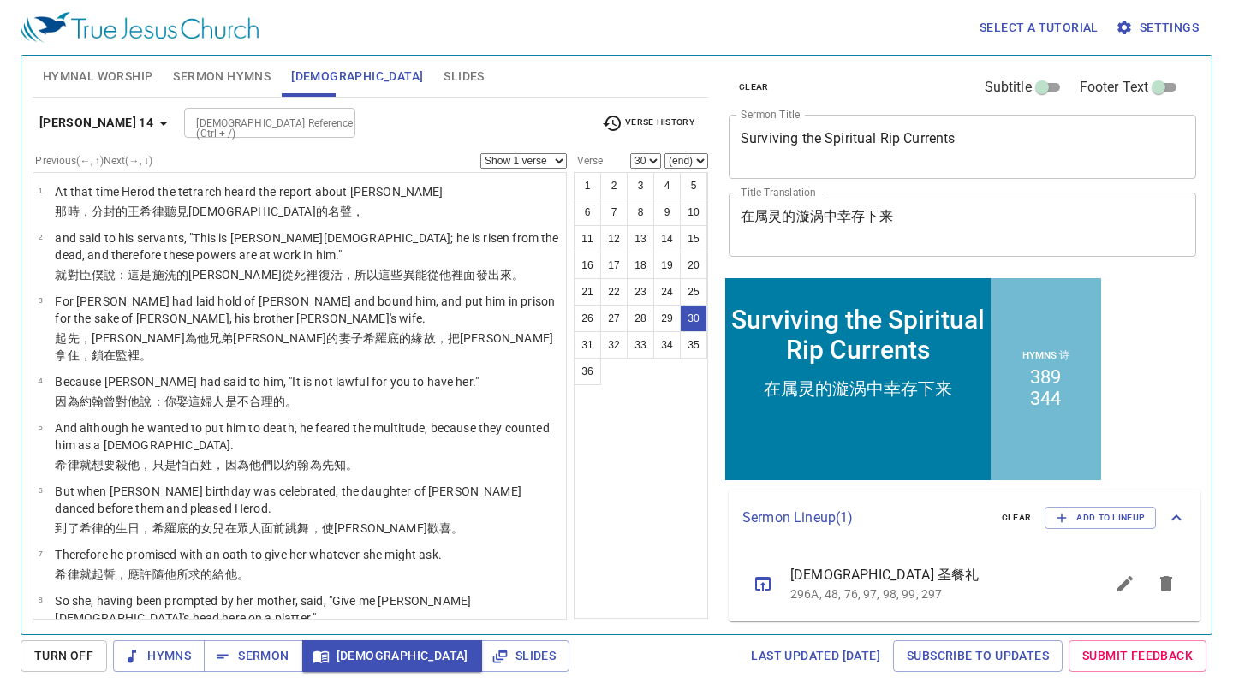
scroll to position [1393, 0]
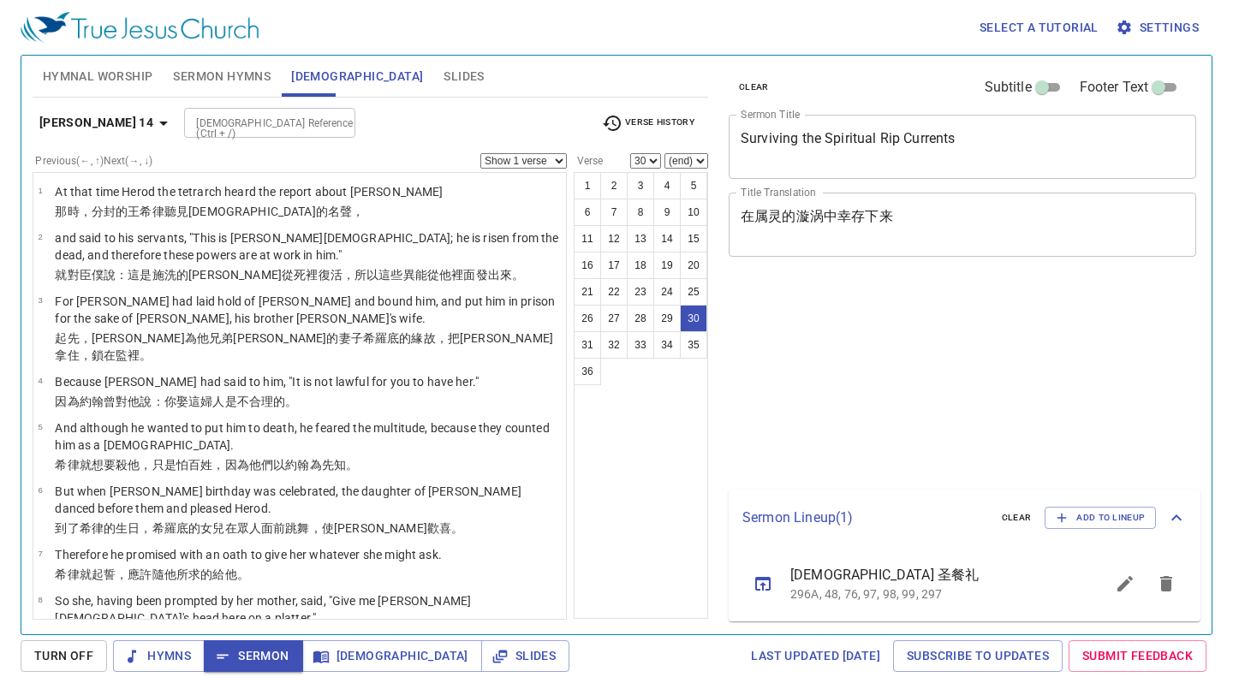
select select "30"
